Goal: Task Accomplishment & Management: Manage account settings

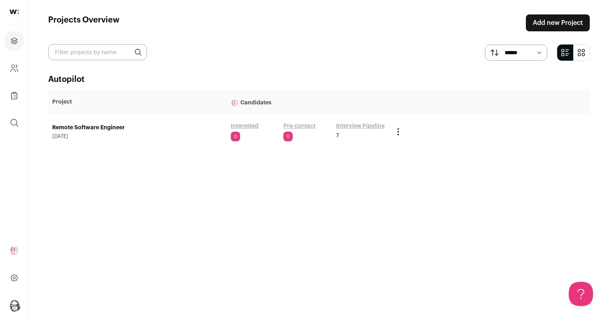
click at [348, 126] on link "Interview Pipeline" at bounding box center [360, 126] width 49 height 8
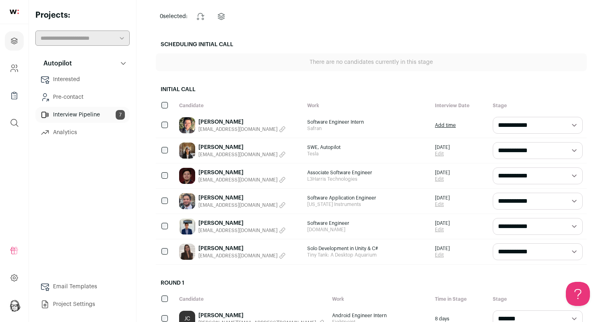
scroll to position [70, 0]
click at [247, 178] on span "[EMAIL_ADDRESS][DOMAIN_NAME]" at bounding box center [237, 179] width 79 height 6
click at [228, 170] on link "[PERSON_NAME]" at bounding box center [220, 172] width 45 height 8
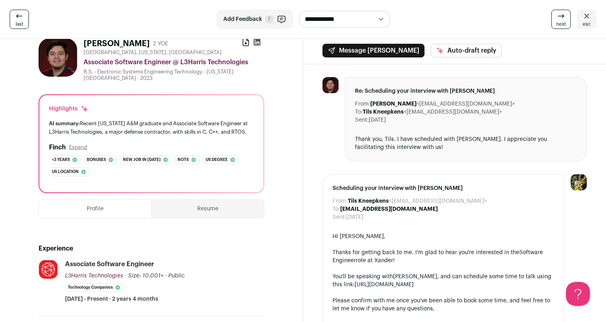
scroll to position [21, 0]
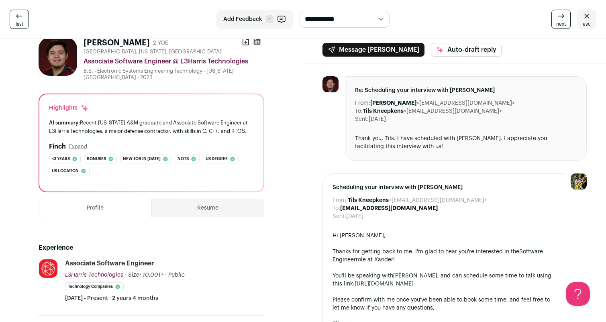
click at [585, 20] on icon at bounding box center [587, 16] width 10 height 10
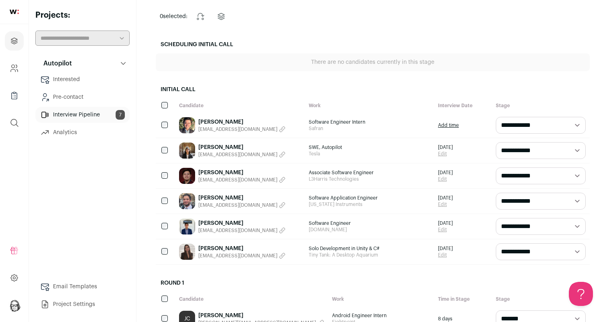
scroll to position [69, 0]
select select "**********"
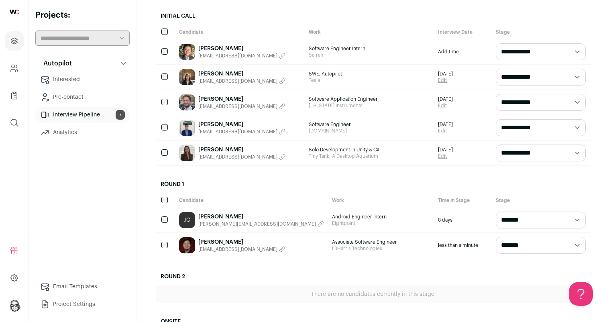
scroll to position [157, 0]
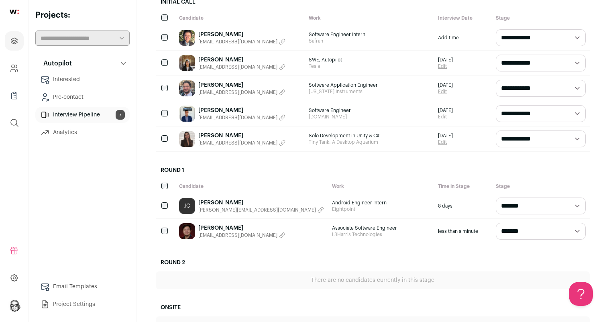
click at [270, 165] on h2 "Round 1" at bounding box center [373, 170] width 434 height 18
